Goal: Task Accomplishment & Management: Use online tool/utility

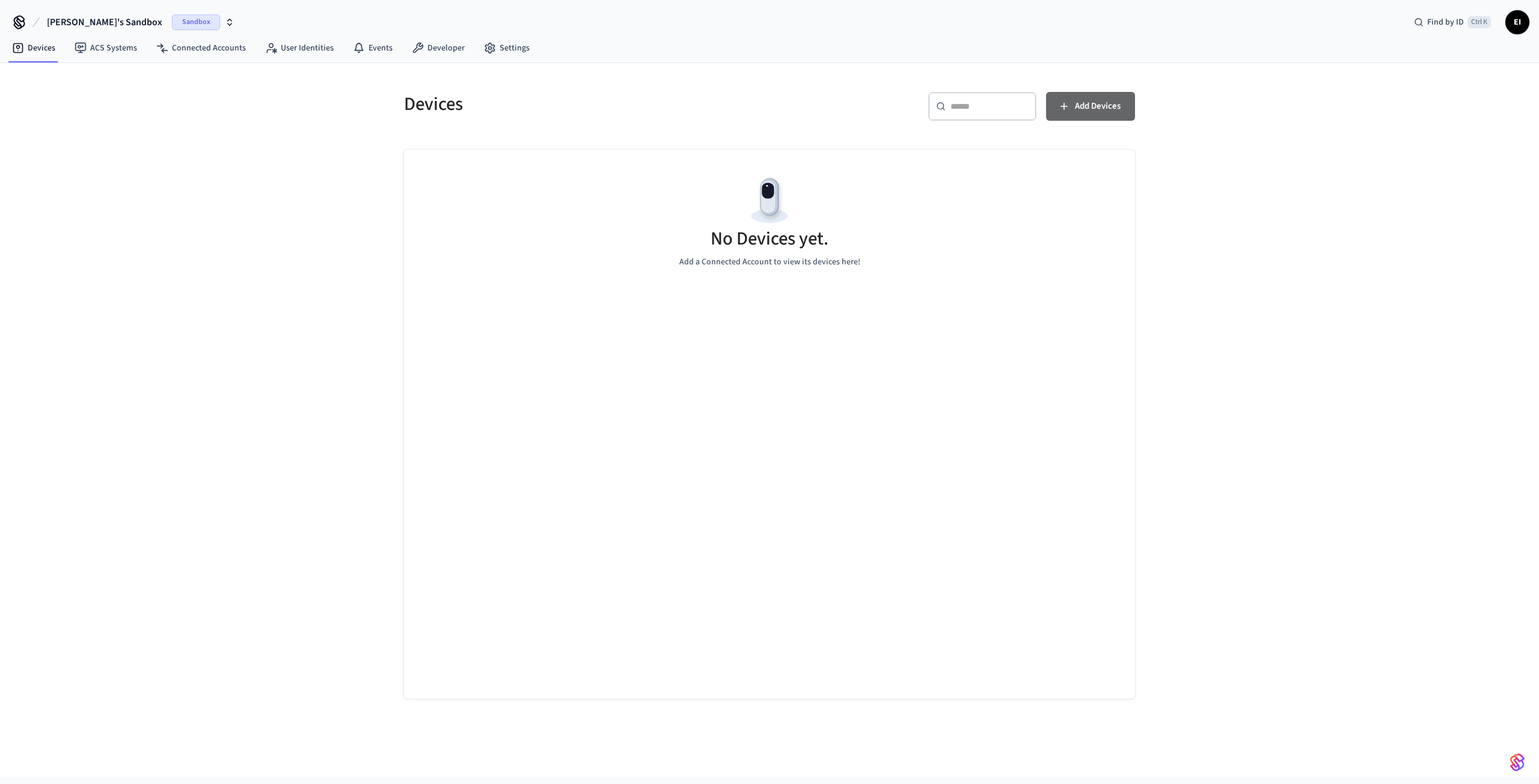
drag, startPoint x: 1078, startPoint y: 101, endPoint x: 950, endPoint y: 33, distance: 144.9
click at [1080, 36] on div "[PERSON_NAME]'s Sandbox Sandbox Find by ID Ctrl K EI Devices ACS Systems Connec…" at bounding box center [770, 389] width 1539 height 778
click at [221, 48] on link "Connected Accounts" at bounding box center [201, 48] width 109 height 22
click at [309, 56] on link "User Identities" at bounding box center [300, 48] width 88 height 22
click at [172, 19] on span "Sandbox" at bounding box center [196, 22] width 48 height 15
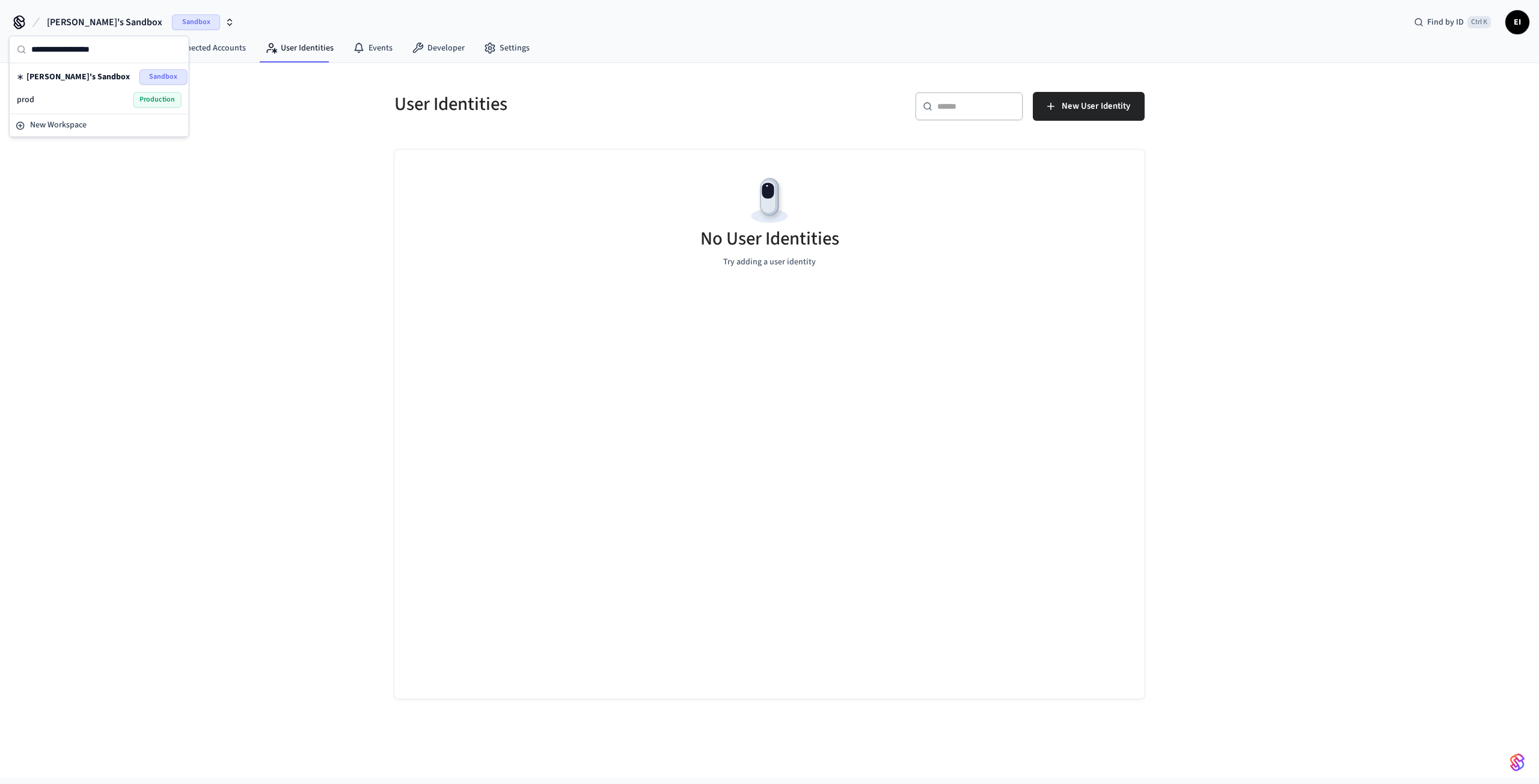
click at [155, 100] on span "Production" at bounding box center [158, 100] width 48 height 15
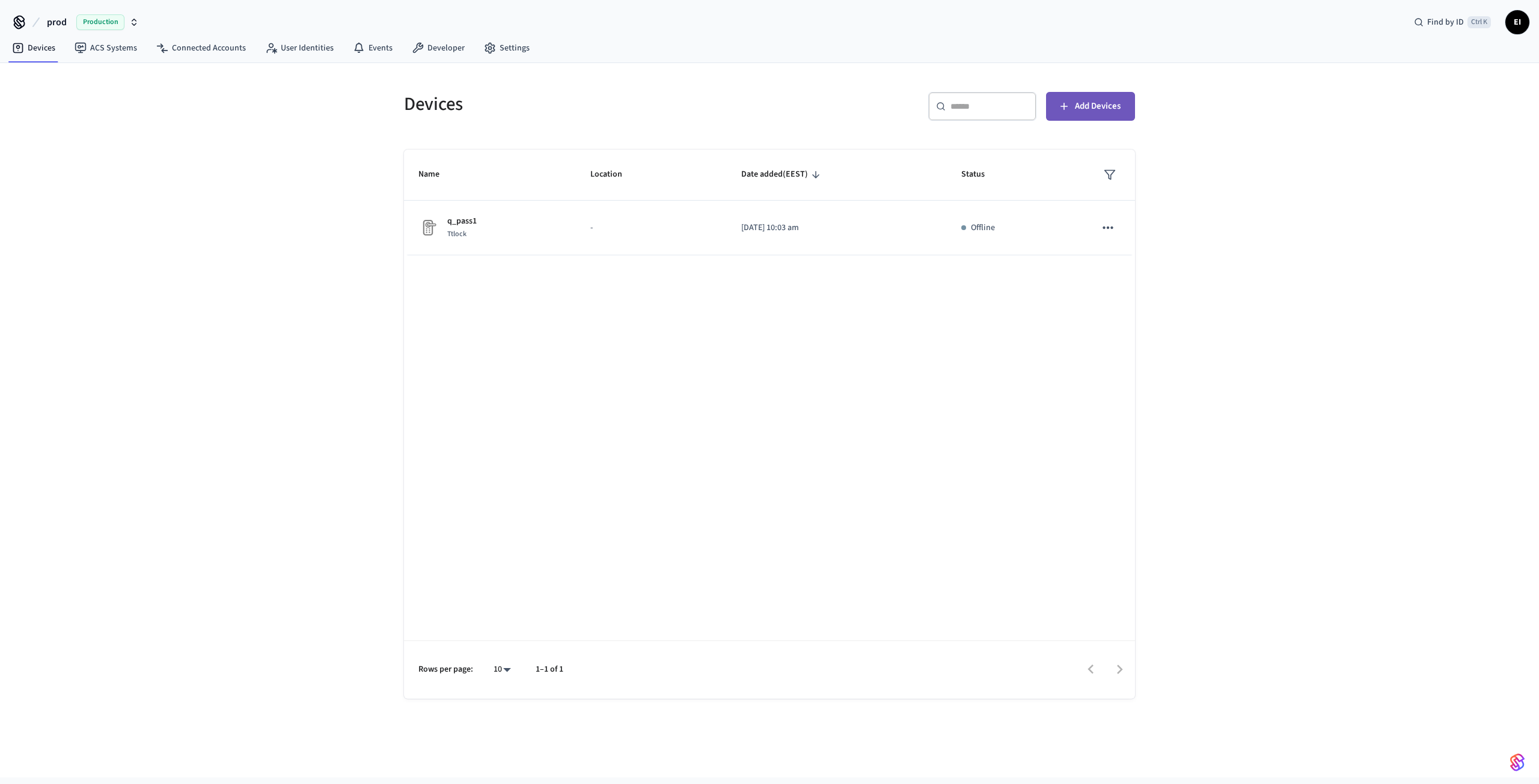
click at [1086, 101] on span "Add Devices" at bounding box center [1098, 106] width 46 height 15
